Goal: Task Accomplishment & Management: Complete application form

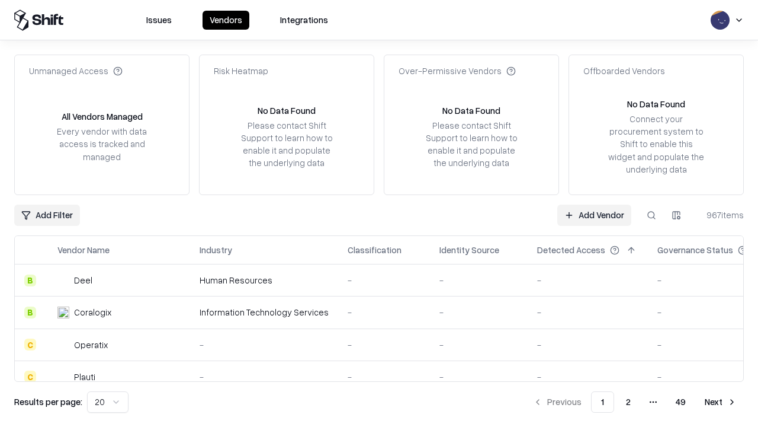
click at [594, 214] on link "Add Vendor" at bounding box center [594, 214] width 74 height 21
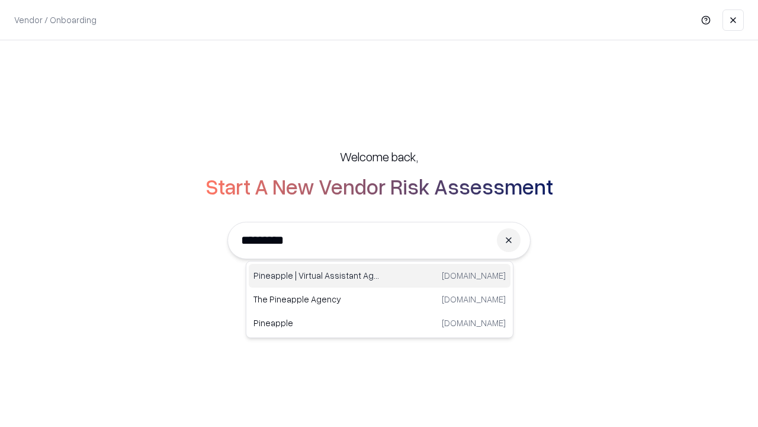
click at [380, 275] on div "Pineapple | Virtual Assistant Agency [DOMAIN_NAME]" at bounding box center [380, 276] width 262 height 24
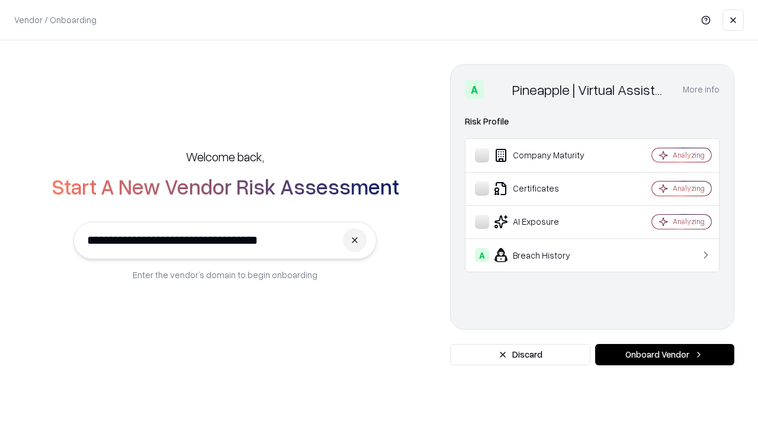
type input "**********"
click at [665, 354] on button "Onboard Vendor" at bounding box center [664, 354] width 139 height 21
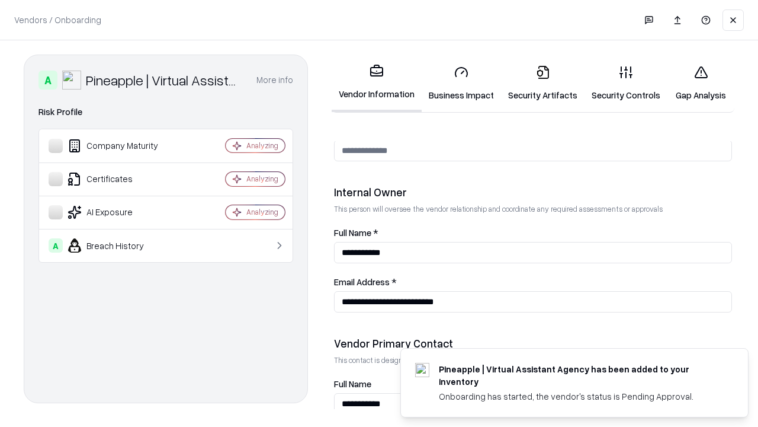
scroll to position [614, 0]
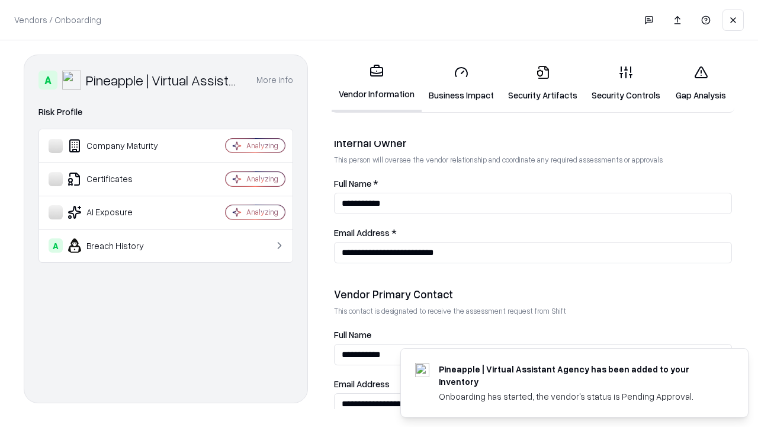
click at [462, 83] on link "Business Impact" at bounding box center [461, 83] width 79 height 55
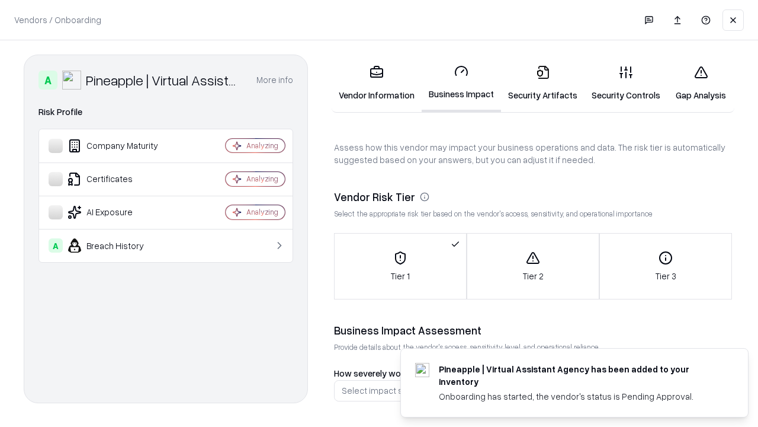
click at [701, 83] on link "Gap Analysis" at bounding box center [701, 83] width 67 height 55
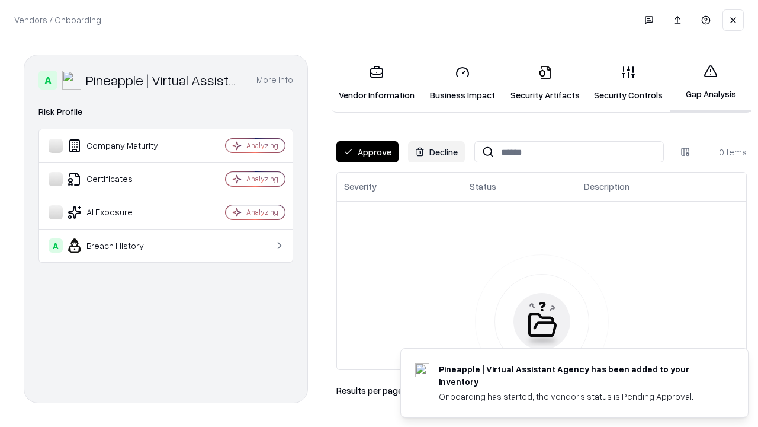
click at [367, 152] on button "Approve" at bounding box center [368, 151] width 62 height 21
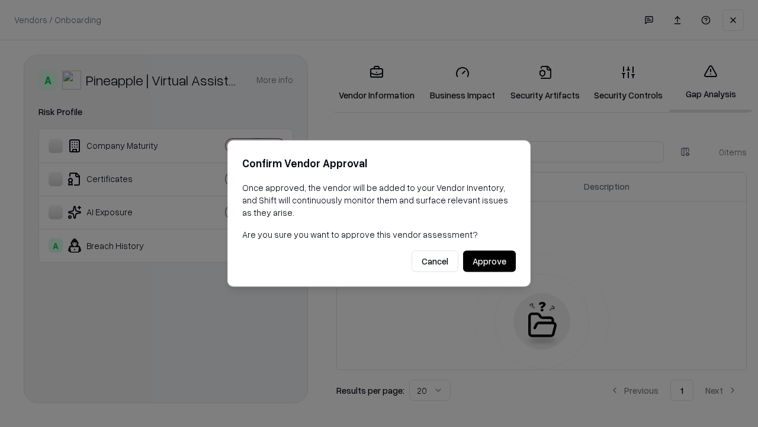
click at [489, 261] on button "Approve" at bounding box center [489, 261] width 53 height 21
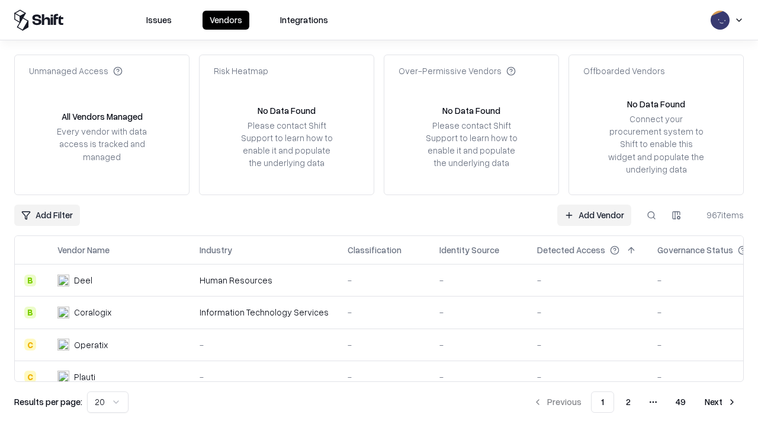
type input "**********"
click at [594, 214] on link "Add Vendor" at bounding box center [594, 214] width 74 height 21
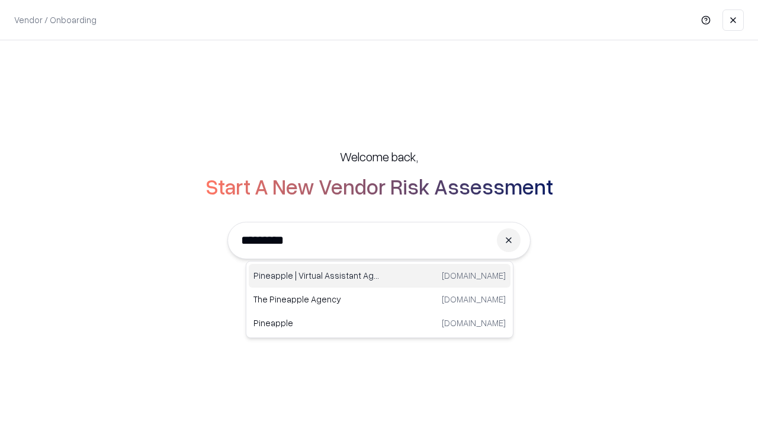
click at [380, 275] on div "Pineapple | Virtual Assistant Agency [DOMAIN_NAME]" at bounding box center [380, 276] width 262 height 24
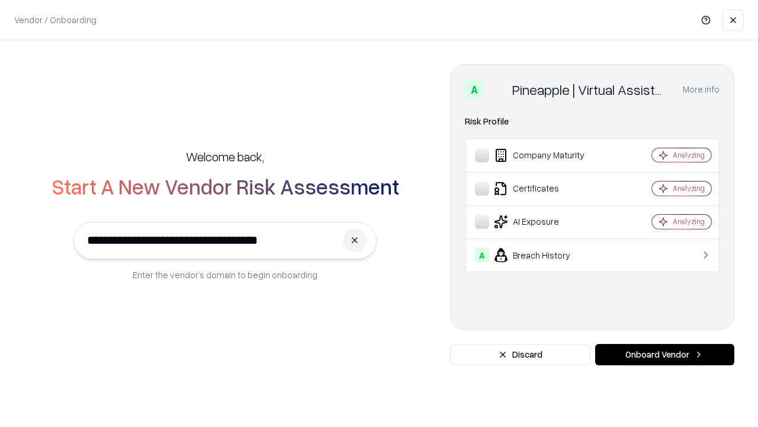
type input "**********"
click at [665, 354] on button "Onboard Vendor" at bounding box center [664, 354] width 139 height 21
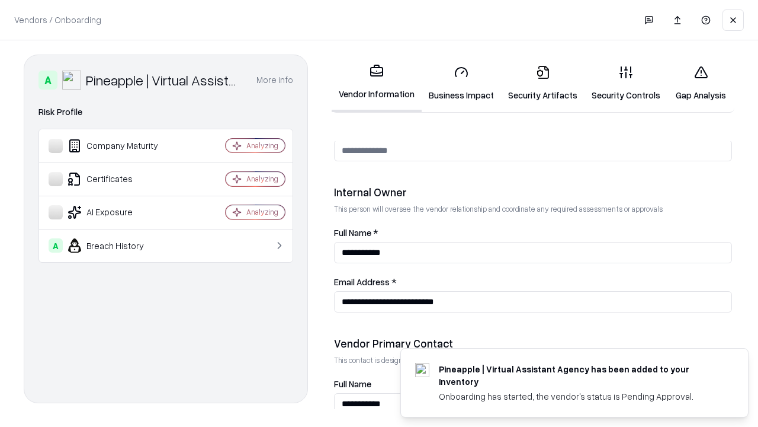
scroll to position [614, 0]
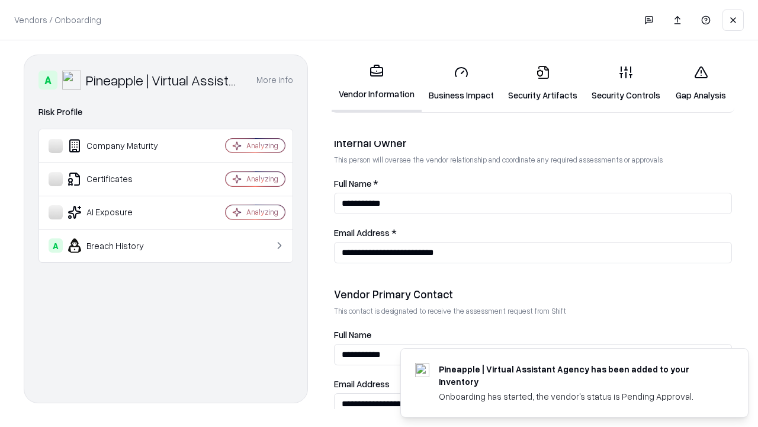
click at [701, 83] on link "Gap Analysis" at bounding box center [701, 83] width 67 height 55
